Goal: Task Accomplishment & Management: Manage account settings

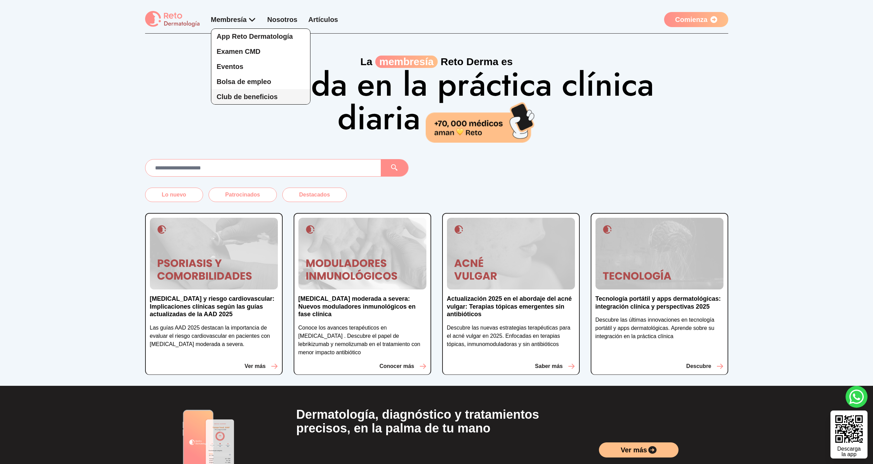
click at [256, 94] on span "Club de beneficios" at bounding box center [247, 97] width 61 height 8
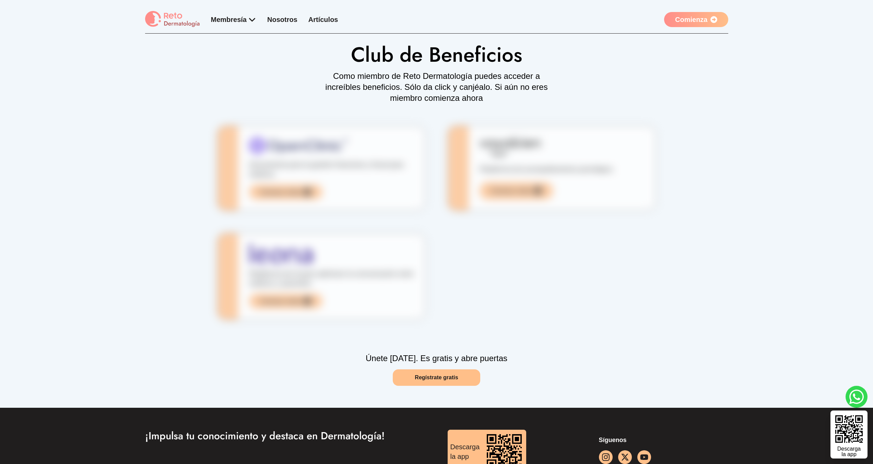
click at [412, 384] on link "Regístrate gratis" at bounding box center [436, 377] width 87 height 16
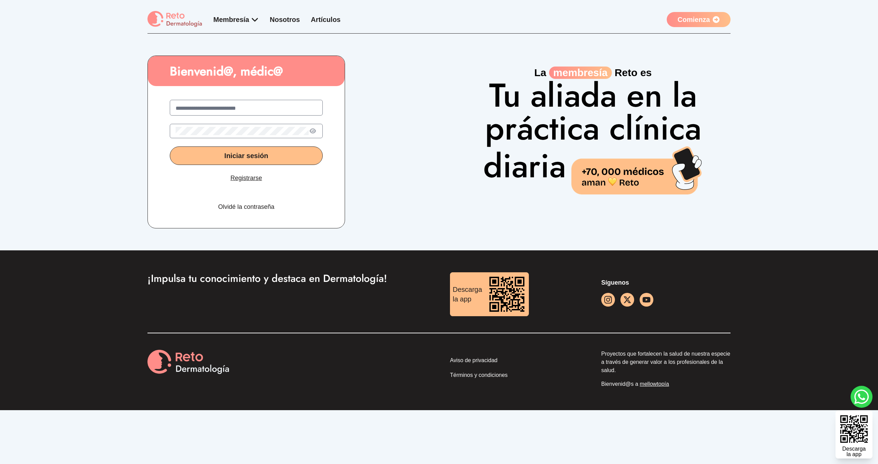
click at [254, 106] on input "text" at bounding box center [246, 108] width 141 height 8
type input "**********"
click at [170, 146] on button "Iniciar sesión" at bounding box center [246, 155] width 153 height 19
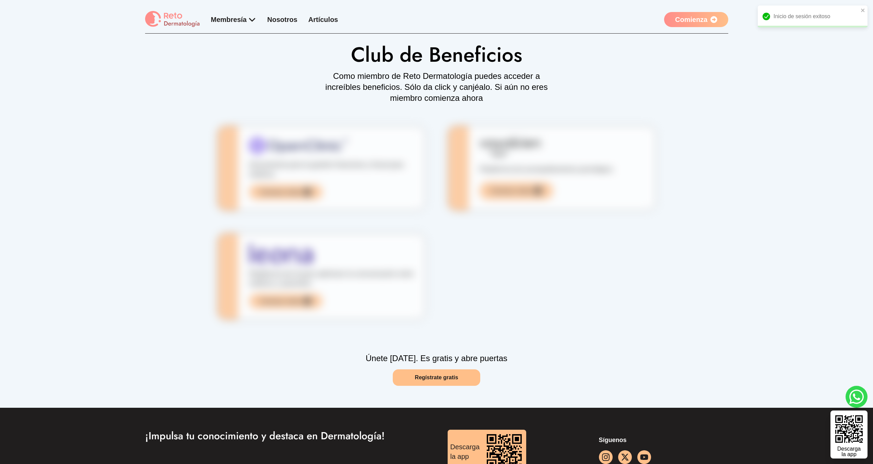
click at [805, 19] on div "Inicio de sesión exitoso" at bounding box center [813, 16] width 110 height 22
click at [805, 20] on div "Inicio de sesión exitoso" at bounding box center [813, 16] width 110 height 22
click at [708, 22] on link "Comienza" at bounding box center [696, 19] width 64 height 15
